Goal: Task Accomplishment & Management: Manage account settings

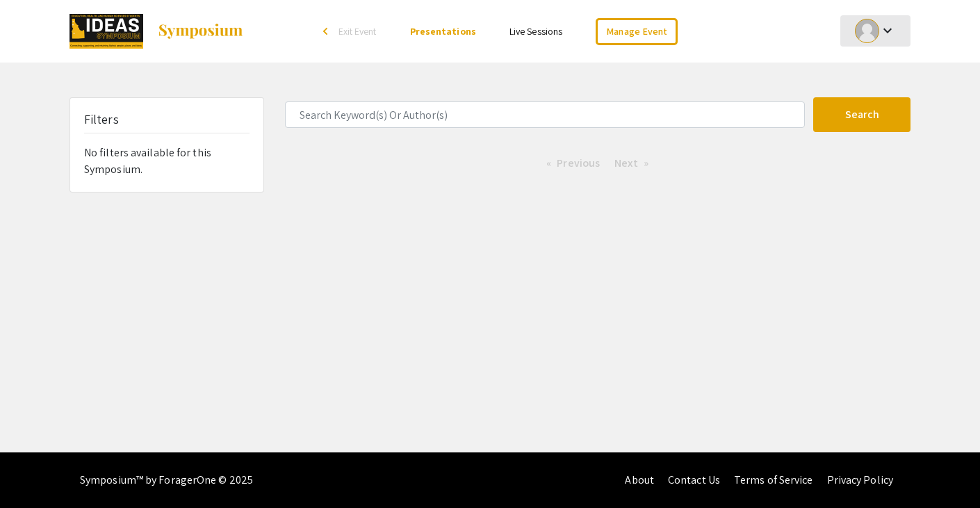
click at [891, 29] on mat-icon "keyboard_arrow_down" at bounding box center [887, 30] width 17 height 17
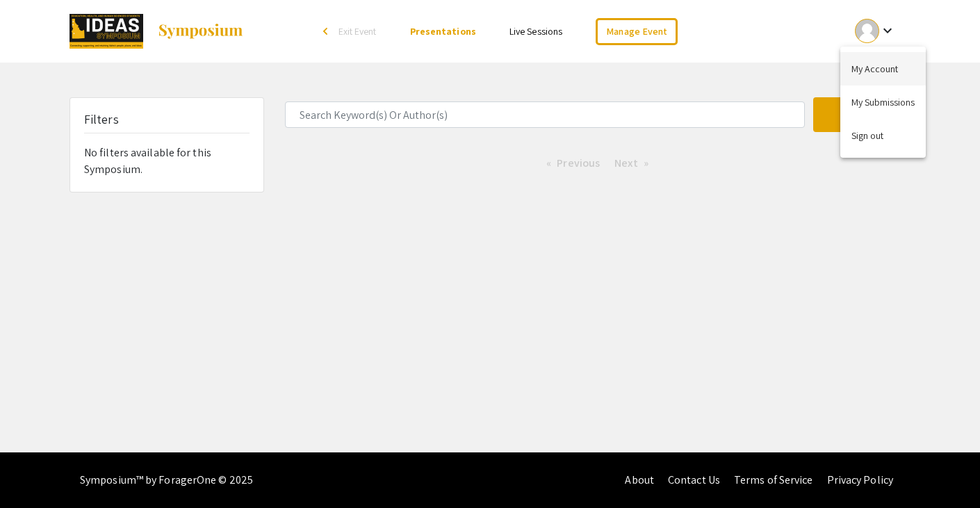
click at [881, 68] on button "My Account" at bounding box center [884, 68] width 86 height 33
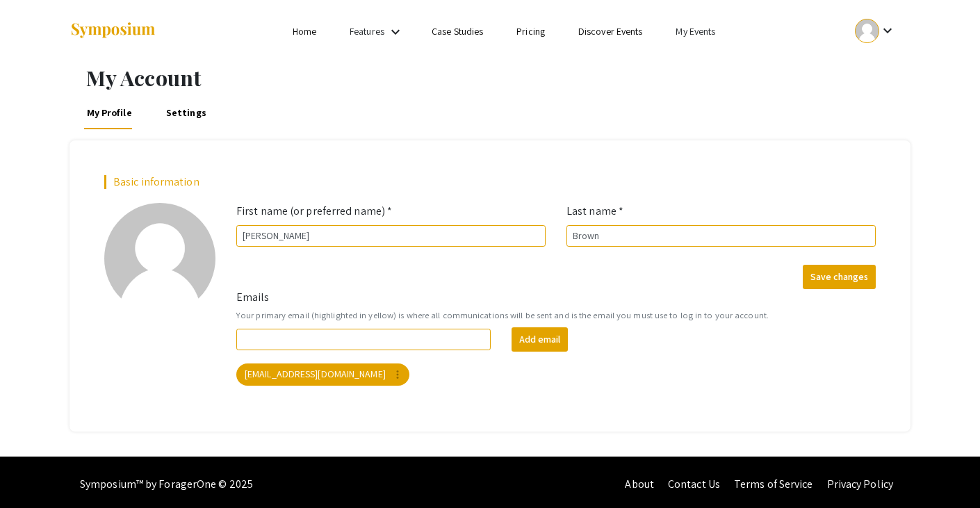
click at [697, 30] on link "My Events" at bounding box center [696, 31] width 40 height 13
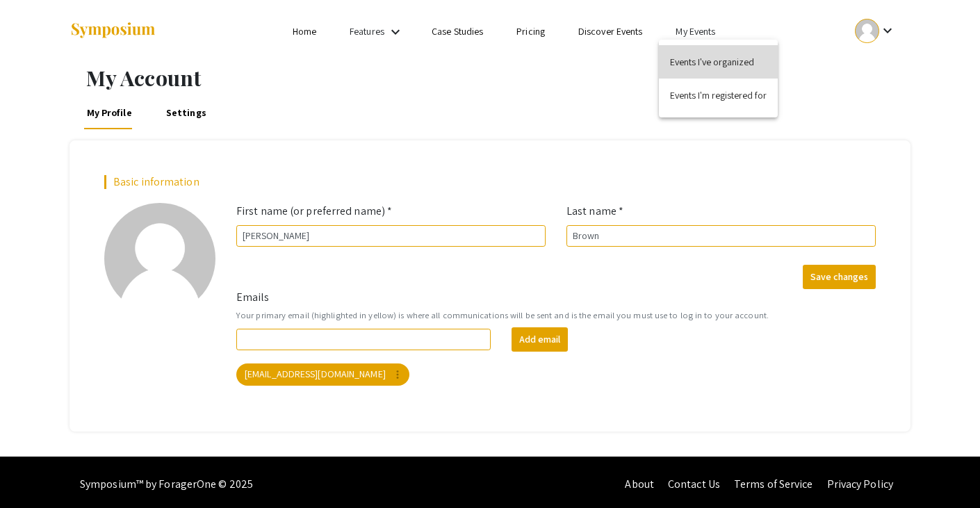
click at [706, 57] on button "Events I've organized" at bounding box center [718, 61] width 119 height 33
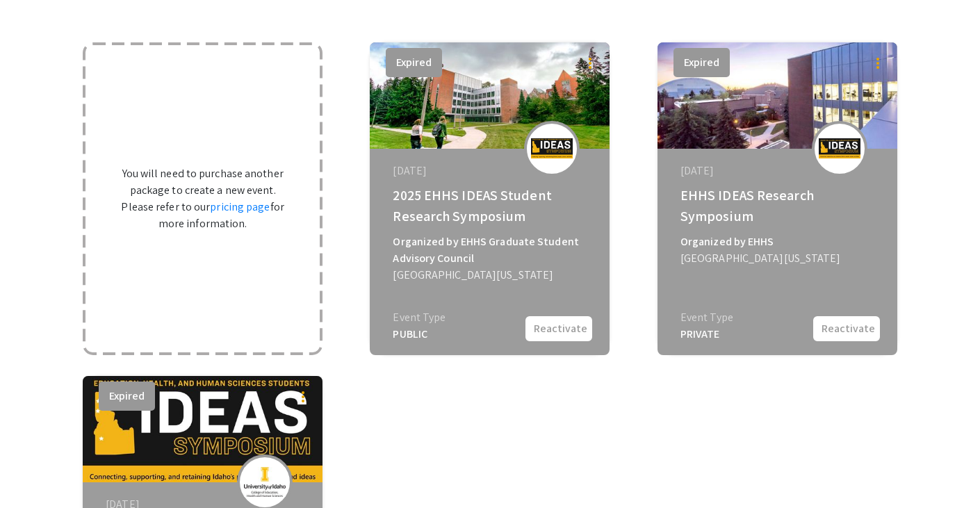
scroll to position [106, 0]
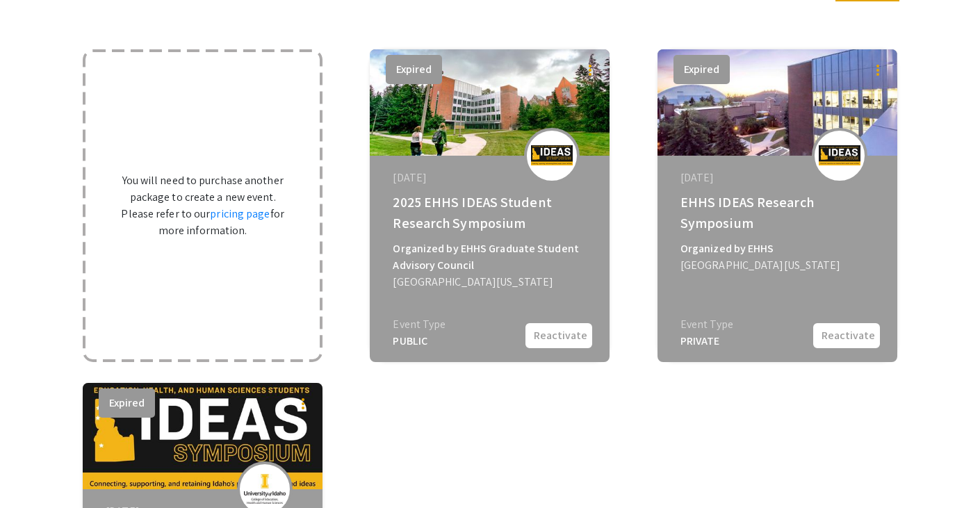
click at [498, 131] on img at bounding box center [490, 102] width 240 height 106
click at [453, 253] on div "Organized by EHHS Graduate Student Advisory Council" at bounding box center [491, 257] width 197 height 33
